Goal: Transaction & Acquisition: Book appointment/travel/reservation

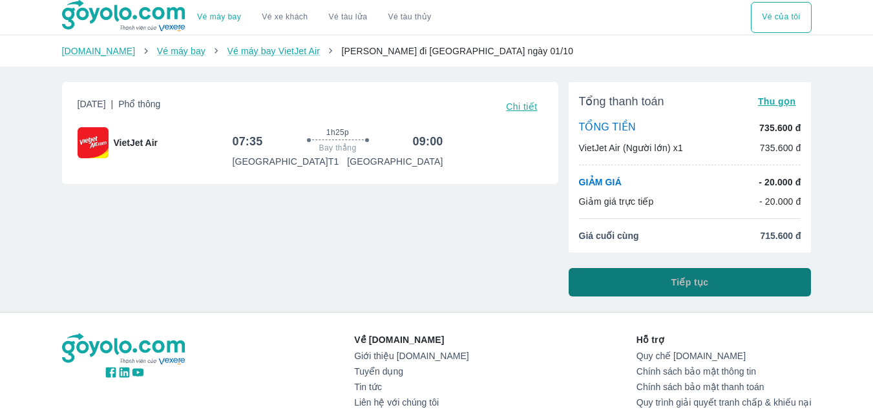
click at [745, 284] on button "Tiếp tục" at bounding box center [690, 282] width 243 height 28
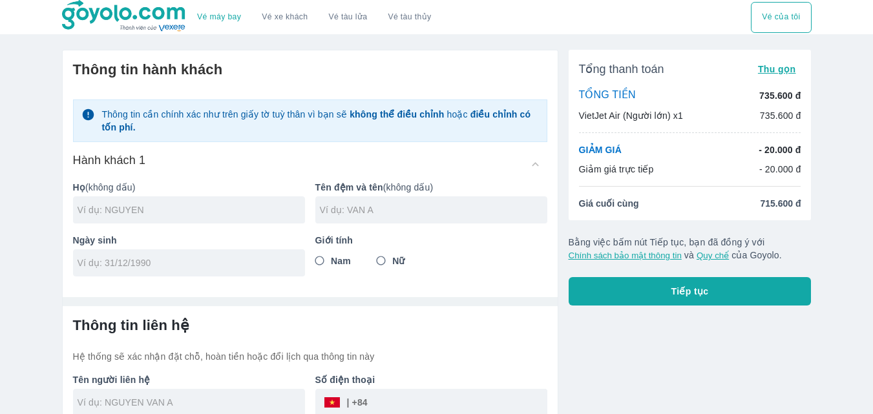
click at [451, 80] on div "Thông tin hành khách Thông tin cần chính xác như trên giấy tờ tuỳ thân vì bạn s…" at bounding box center [310, 169] width 475 height 216
click at [606, 120] on p "VietJet Air (Người lớn) x1" at bounding box center [631, 115] width 104 height 13
